Goal: Information Seeking & Learning: Find specific page/section

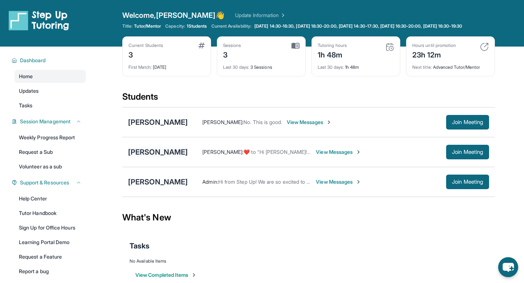
click at [150, 157] on div "[PERSON_NAME]" at bounding box center [158, 152] width 60 height 10
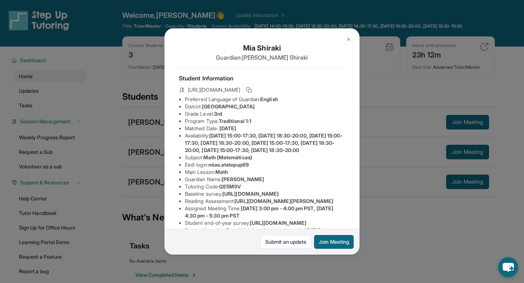
click at [381, 165] on div "[PERSON_NAME] Guardian: [PERSON_NAME] Student Information [URL][DOMAIN_NAME] Pr…" at bounding box center [262, 141] width 524 height 283
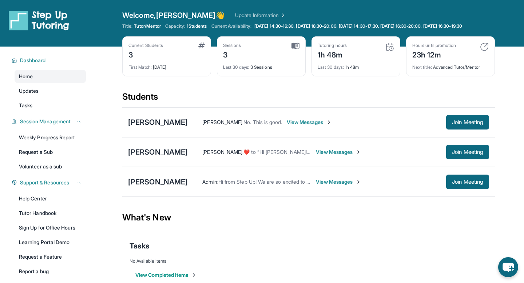
click at [326, 156] on span "View Messages" at bounding box center [338, 151] width 45 height 7
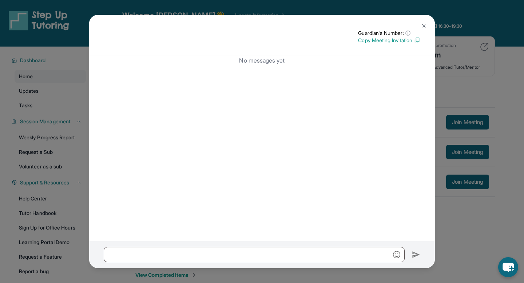
click at [425, 25] on img at bounding box center [424, 26] width 6 height 6
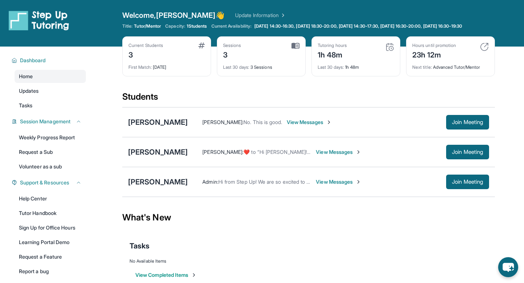
click at [202, 155] on span "[PERSON_NAME] :" at bounding box center [222, 152] width 41 height 6
click at [316, 156] on span "View Messages" at bounding box center [338, 151] width 45 height 7
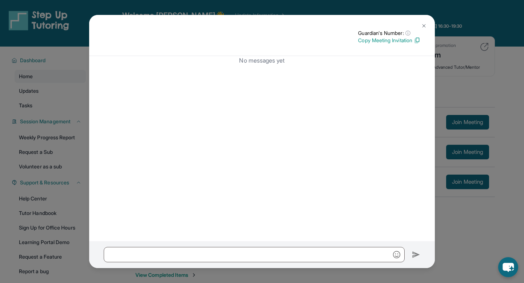
scroll to position [52, 0]
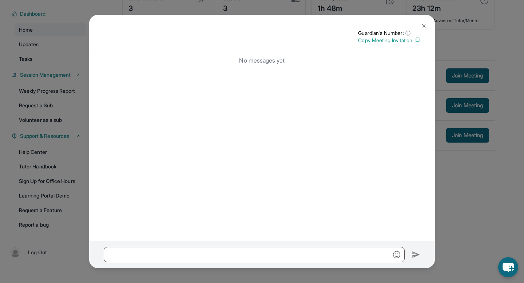
click at [425, 25] on img at bounding box center [424, 26] width 6 height 6
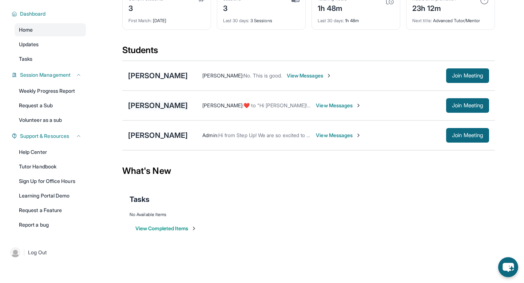
click at [144, 107] on div "[PERSON_NAME]" at bounding box center [158, 105] width 60 height 10
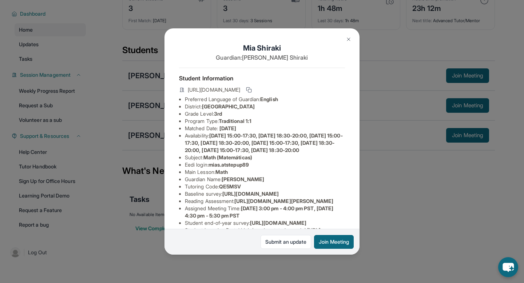
scroll to position [116, 0]
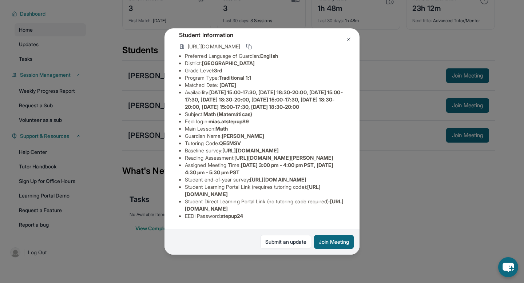
click at [408, 183] on div "[PERSON_NAME] Guardian: [PERSON_NAME] Student Information [URL][DOMAIN_NAME] Pr…" at bounding box center [262, 141] width 524 height 283
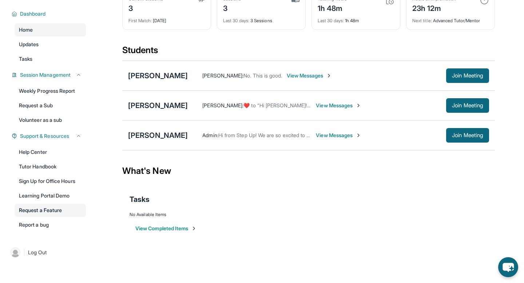
scroll to position [0, 0]
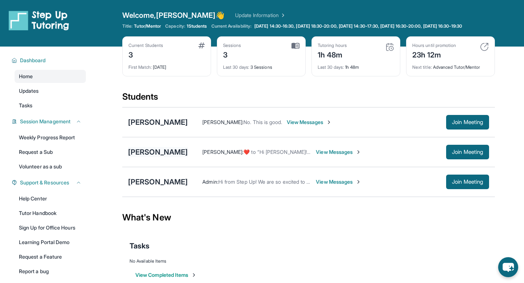
click at [144, 157] on div "[PERSON_NAME]" at bounding box center [158, 152] width 60 height 10
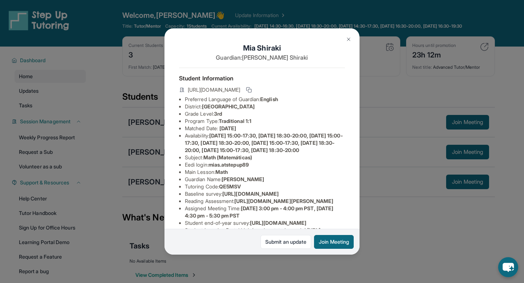
scroll to position [116, 0]
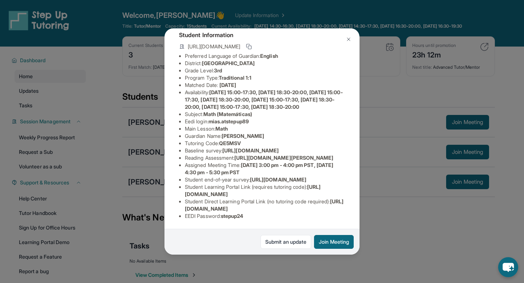
drag, startPoint x: 186, startPoint y: 209, endPoint x: 350, endPoint y: 208, distance: 164.5
click at [350, 208] on div "[PERSON_NAME] Guardian: [PERSON_NAME] Student Information [URL][DOMAIN_NAME] Pr…" at bounding box center [261, 141] width 195 height 226
copy span "[URL][DOMAIN_NAME]"
click at [228, 214] on span "stepup24" at bounding box center [232, 216] width 23 height 6
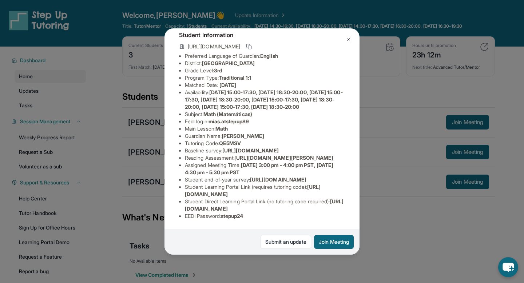
click at [127, 109] on div "[PERSON_NAME] Guardian: [PERSON_NAME] Student Information [URL][DOMAIN_NAME] Pr…" at bounding box center [262, 141] width 524 height 283
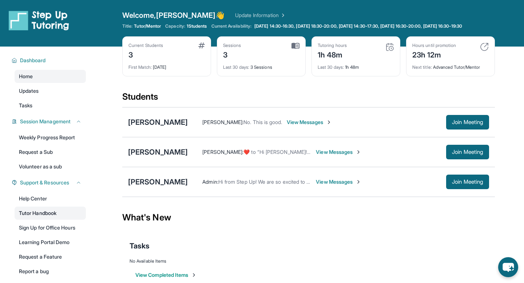
click at [45, 220] on link "Tutor Handbook" at bounding box center [50, 213] width 71 height 13
click at [148, 157] on div "[PERSON_NAME]" at bounding box center [158, 152] width 60 height 10
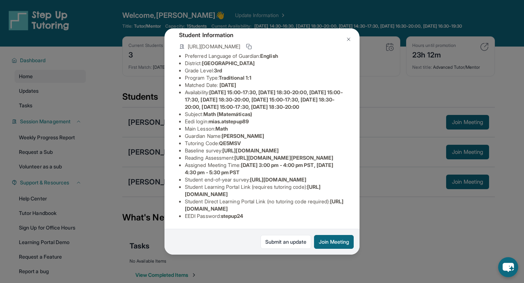
drag, startPoint x: 184, startPoint y: 193, endPoint x: 318, endPoint y: 193, distance: 133.9
click at [318, 193] on ul "Preferred Language of Guardian: English District: Berryessa Union School Distri…" at bounding box center [262, 135] width 166 height 167
click at [104, 56] on div "[PERSON_NAME] Guardian: [PERSON_NAME] Student Information [URL][DOMAIN_NAME] Pr…" at bounding box center [262, 141] width 524 height 283
